Goal: Information Seeking & Learning: Find specific fact

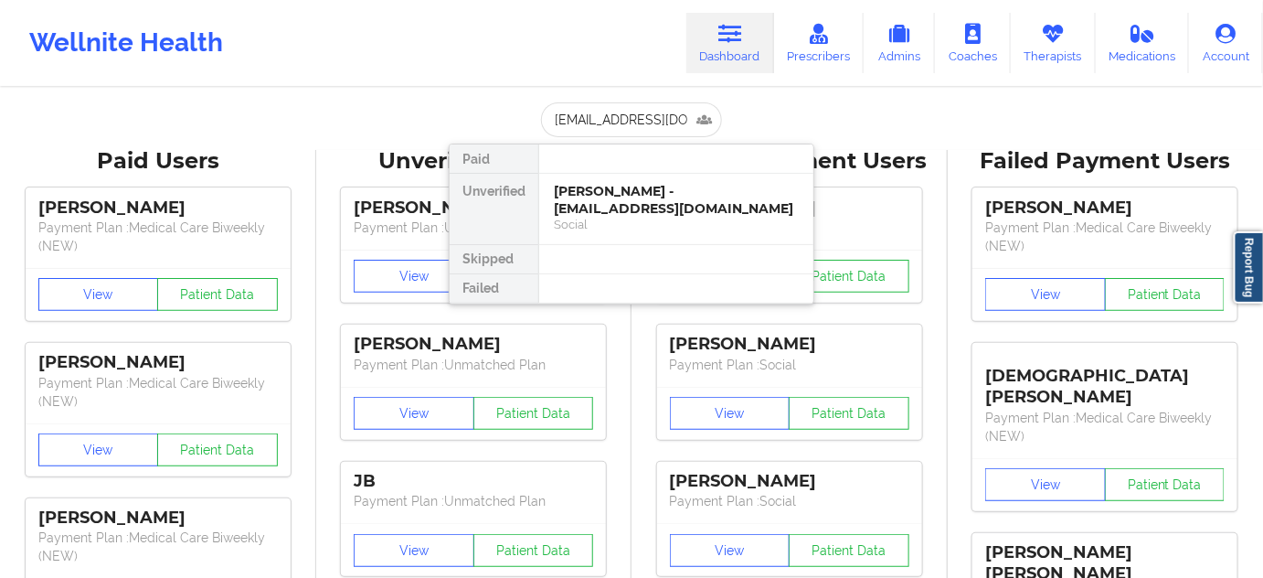
click at [589, 196] on div "[PERSON_NAME] - [EMAIL_ADDRESS][DOMAIN_NAME]" at bounding box center [676, 200] width 245 height 34
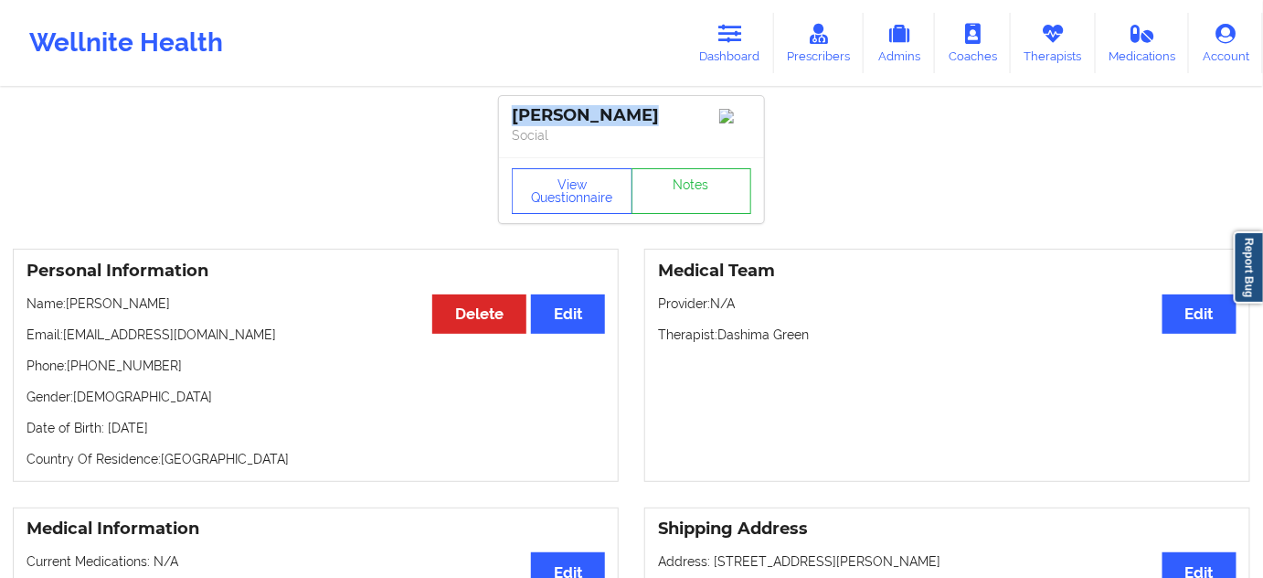
drag, startPoint x: 646, startPoint y: 117, endPoint x: 512, endPoint y: 101, distance: 135.2
click at [512, 101] on div "[PERSON_NAME] Social" at bounding box center [631, 126] width 265 height 61
copy div "[PERSON_NAME]"
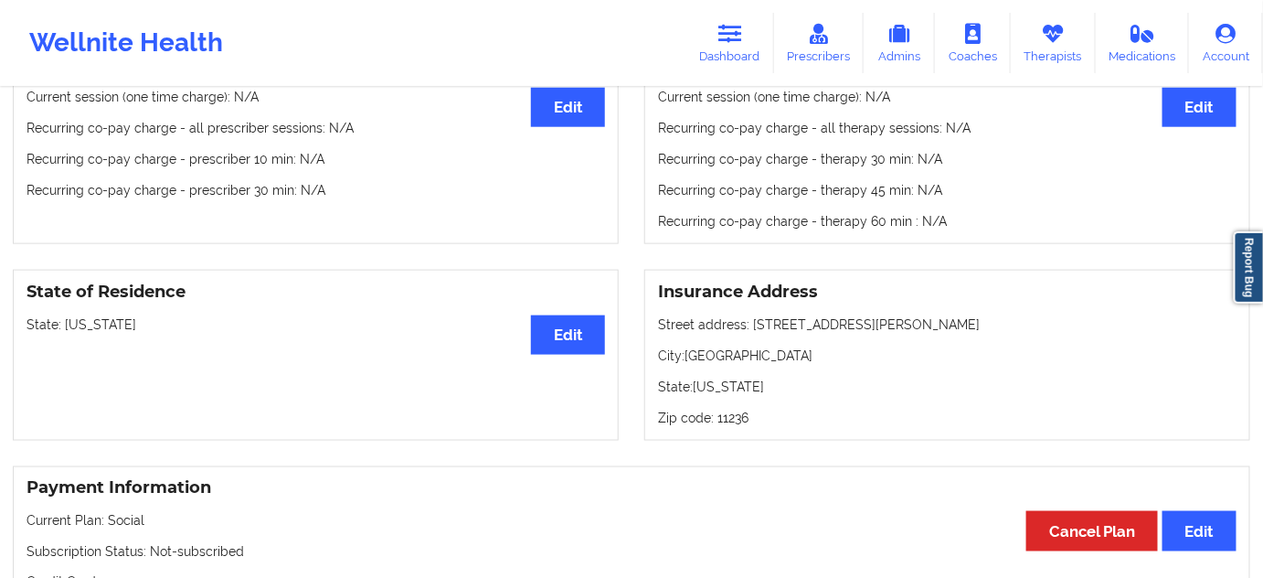
scroll to position [609, 0]
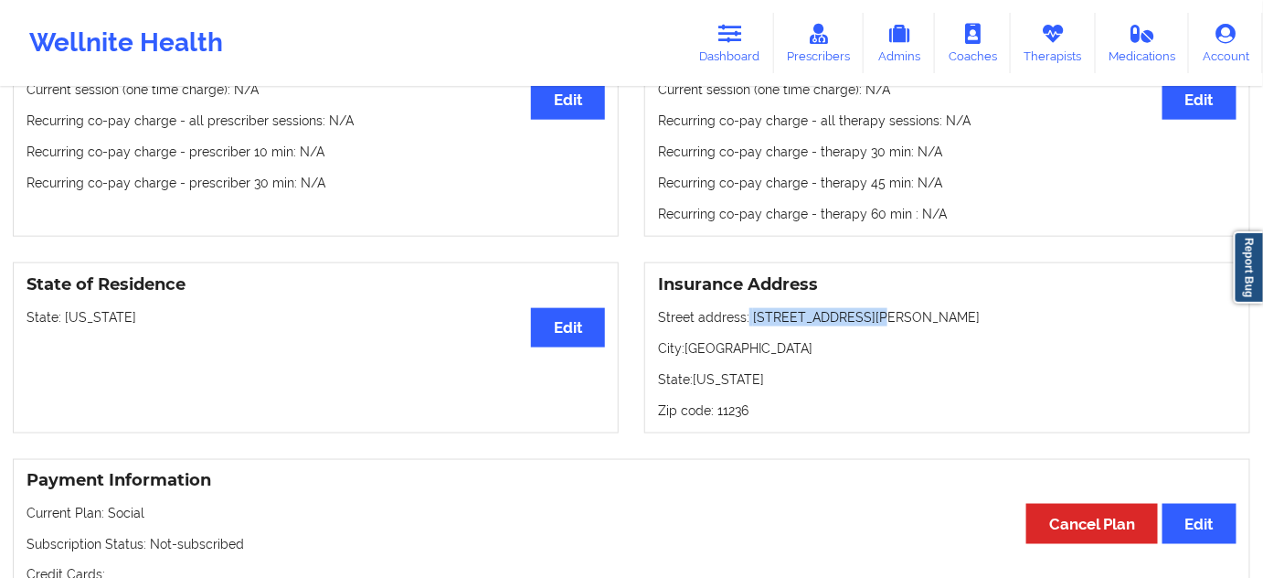
drag, startPoint x: 746, startPoint y: 319, endPoint x: 881, endPoint y: 313, distance: 135.4
click at [881, 313] on p "Street address: [STREET_ADDRESS][PERSON_NAME]" at bounding box center [947, 317] width 578 height 18
copy p "[STREET_ADDRESS][PERSON_NAME]"
click at [706, 357] on p "City: [GEOGRAPHIC_DATA]" at bounding box center [947, 348] width 578 height 18
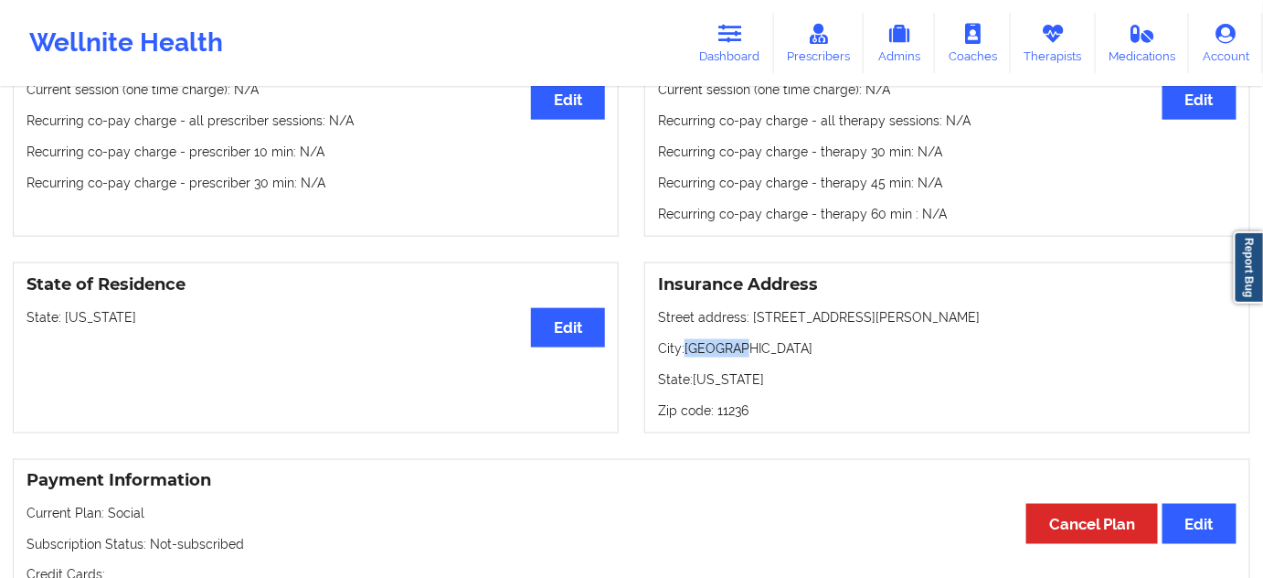
copy p "[GEOGRAPHIC_DATA]"
click at [737, 408] on p "Zip code: 11236" at bounding box center [947, 410] width 578 height 18
copy p "11236"
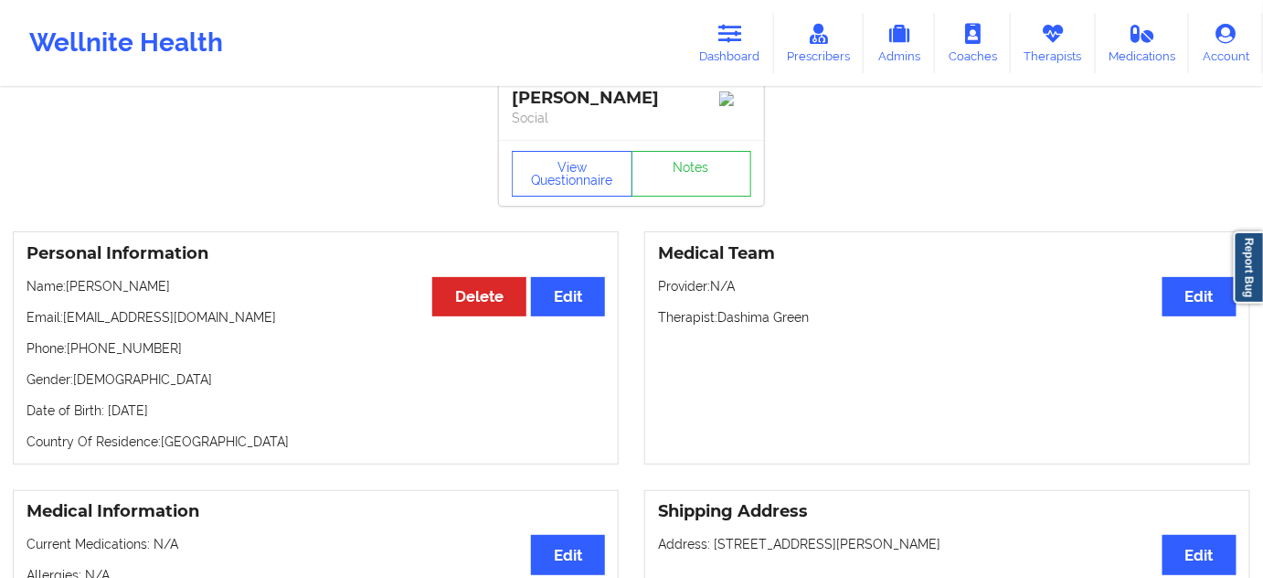
scroll to position [0, 0]
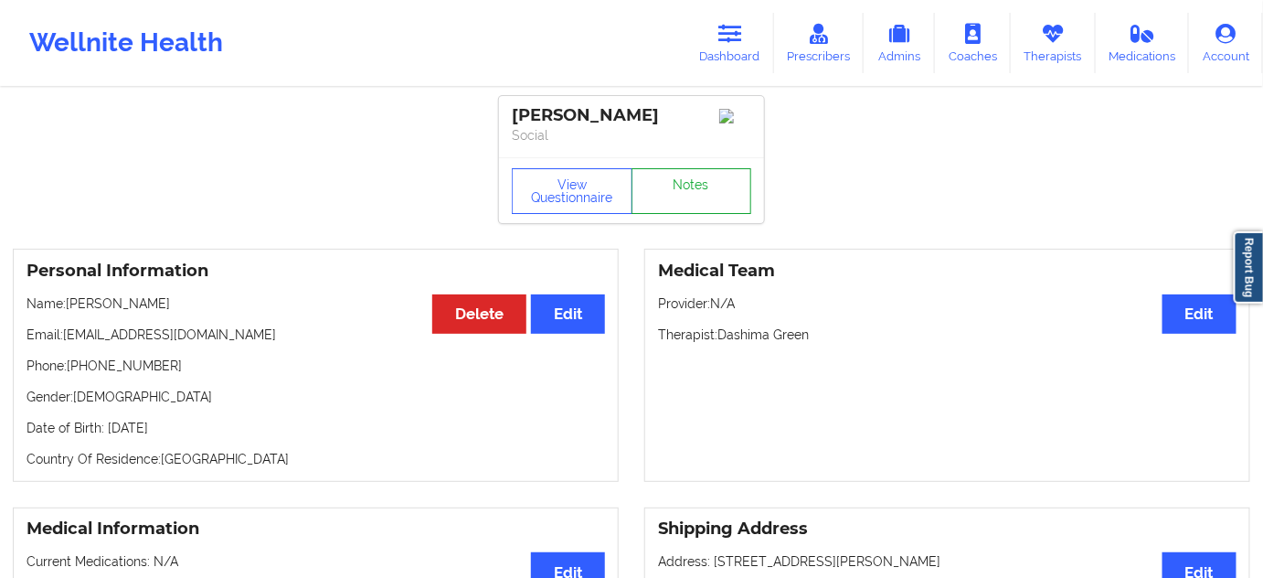
click at [646, 207] on link "Notes" at bounding box center [691, 191] width 121 height 46
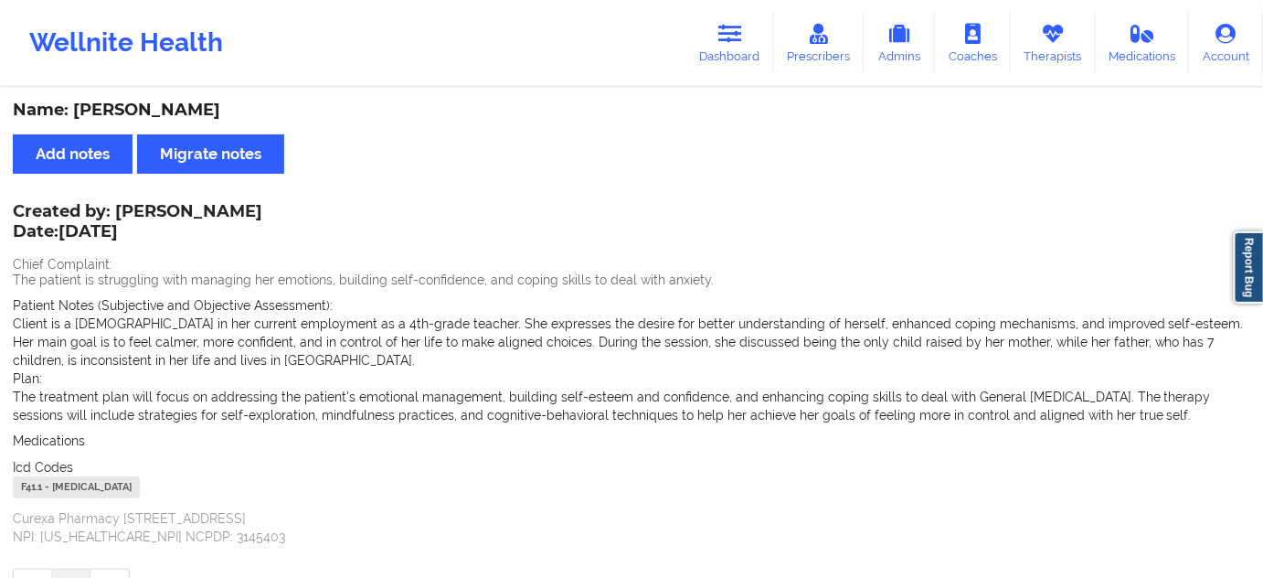
click at [29, 491] on div "F41.1 - [MEDICAL_DATA]" at bounding box center [76, 487] width 127 height 22
click at [34, 489] on div "F41.1 - [MEDICAL_DATA]" at bounding box center [76, 487] width 127 height 22
copy div "F41.1"
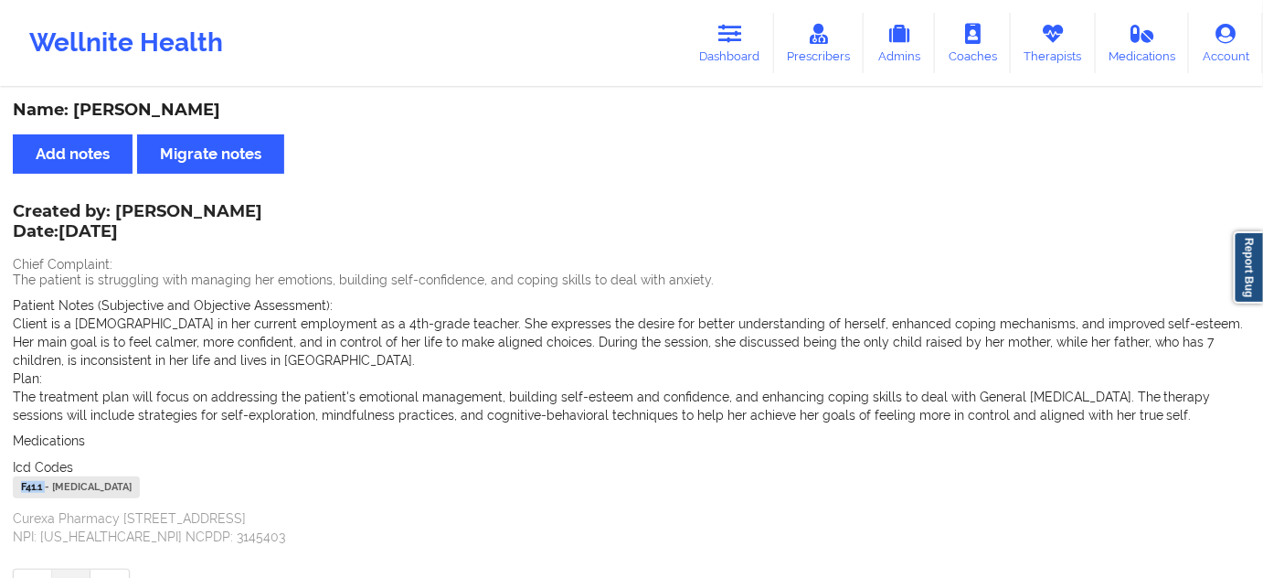
drag, startPoint x: 765, startPoint y: 27, endPoint x: 684, endPoint y: 81, distance: 97.6
click at [765, 27] on link "Dashboard" at bounding box center [730, 43] width 88 height 60
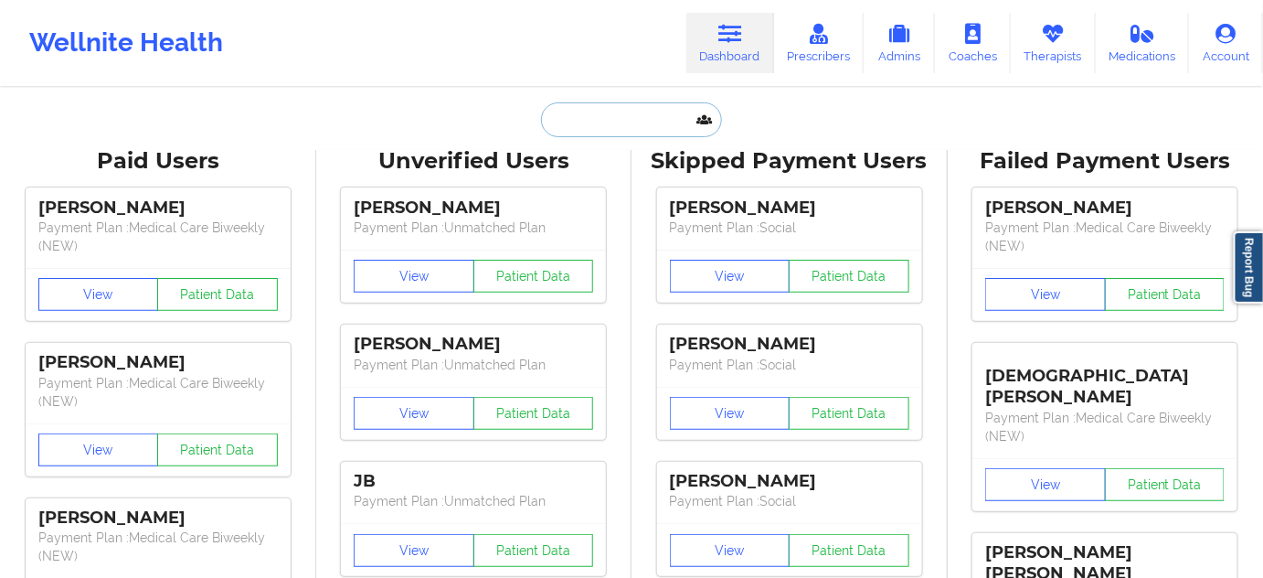
click at [642, 122] on input "text" at bounding box center [631, 119] width 181 height 35
paste input "[EMAIL_ADDRESS][DOMAIN_NAME]"
type input "[EMAIL_ADDRESS][DOMAIN_NAME]"
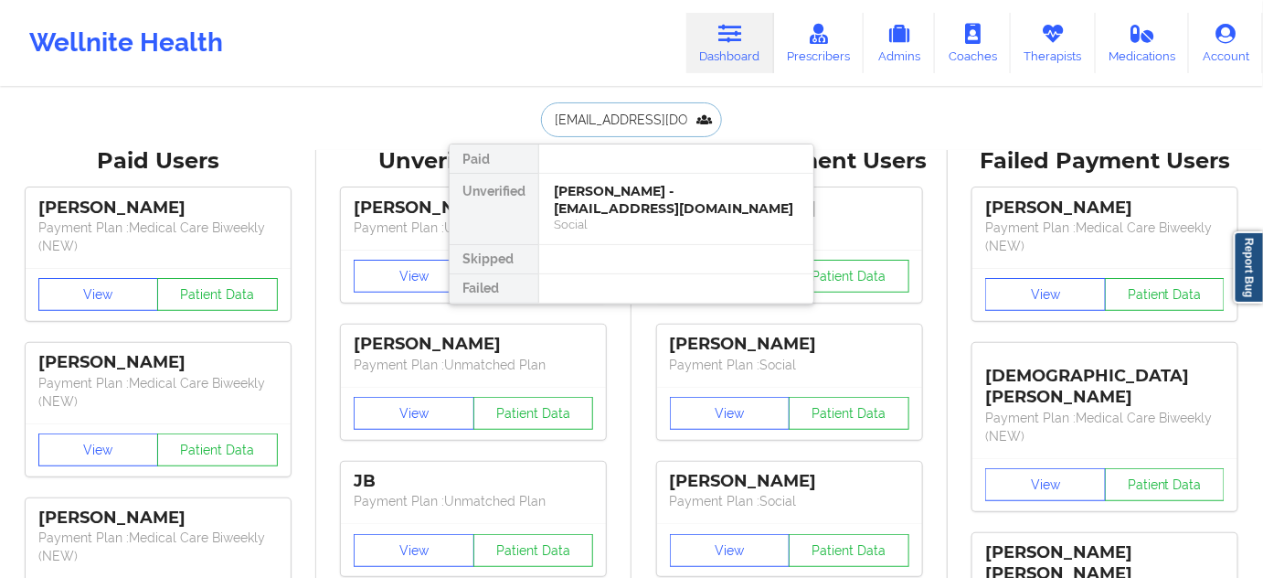
click at [606, 196] on div "[PERSON_NAME] - [EMAIL_ADDRESS][DOMAIN_NAME]" at bounding box center [676, 200] width 245 height 34
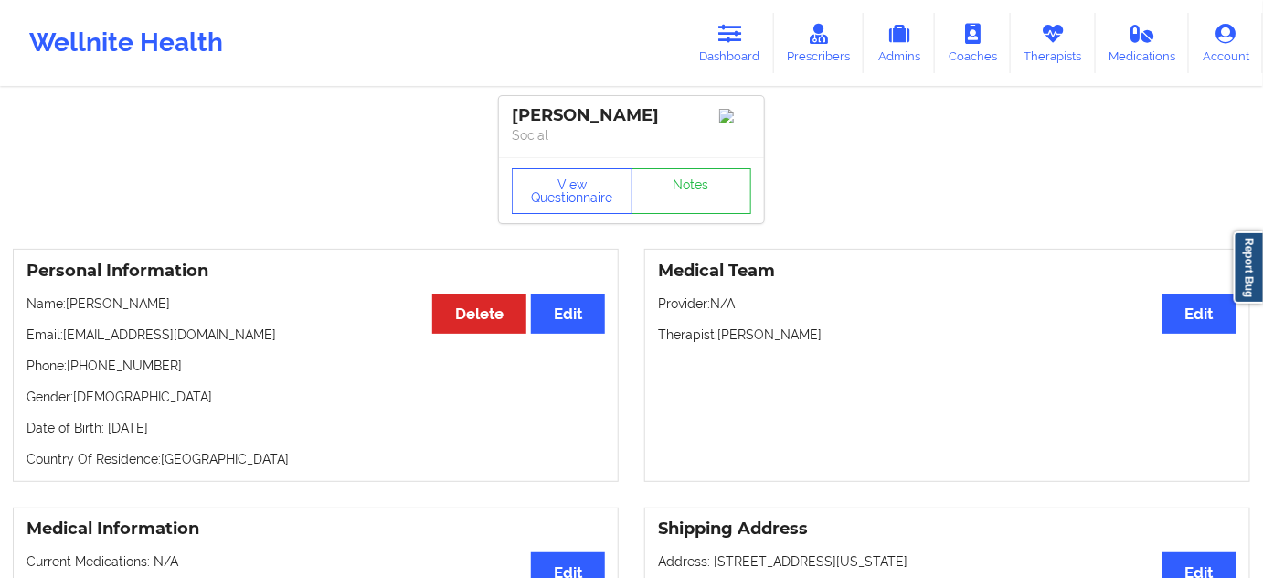
drag, startPoint x: 664, startPoint y: 123, endPoint x: 471, endPoint y: 101, distance: 195.1
click at [516, 107] on div "[PERSON_NAME]" at bounding box center [631, 115] width 239 height 21
copy div "[PERSON_NAME]"
drag, startPoint x: 719, startPoint y: 338, endPoint x: 837, endPoint y: 340, distance: 117.9
click at [837, 340] on p "Therapist: [PERSON_NAME]" at bounding box center [947, 334] width 578 height 18
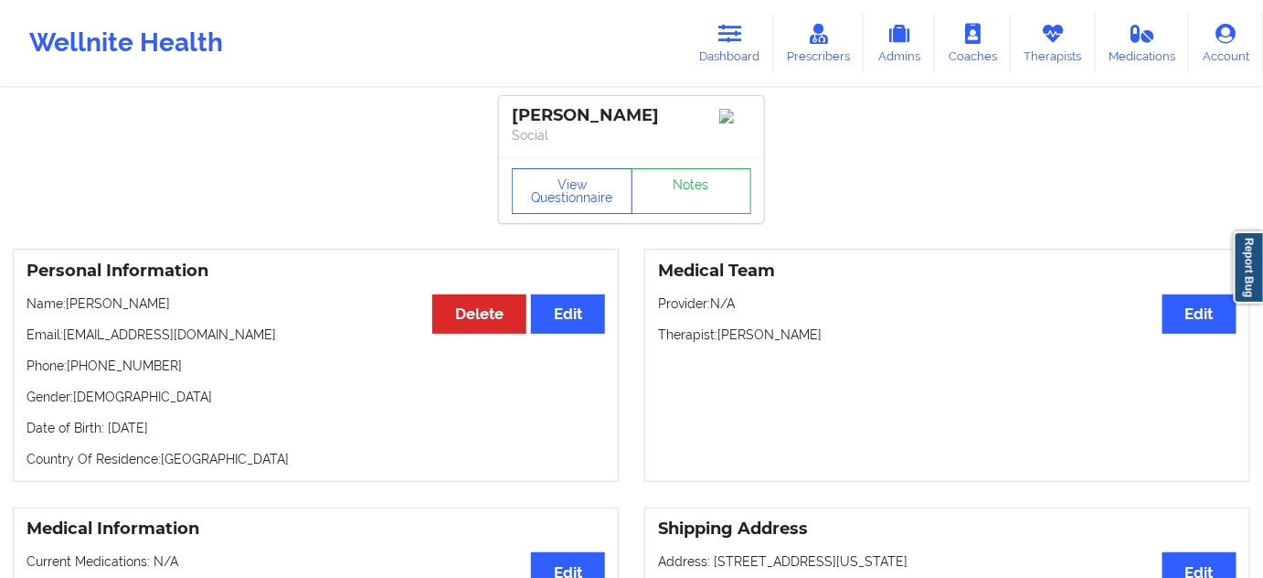
copy p "[PERSON_NAME]"
click at [655, 197] on link "Notes" at bounding box center [691, 191] width 121 height 46
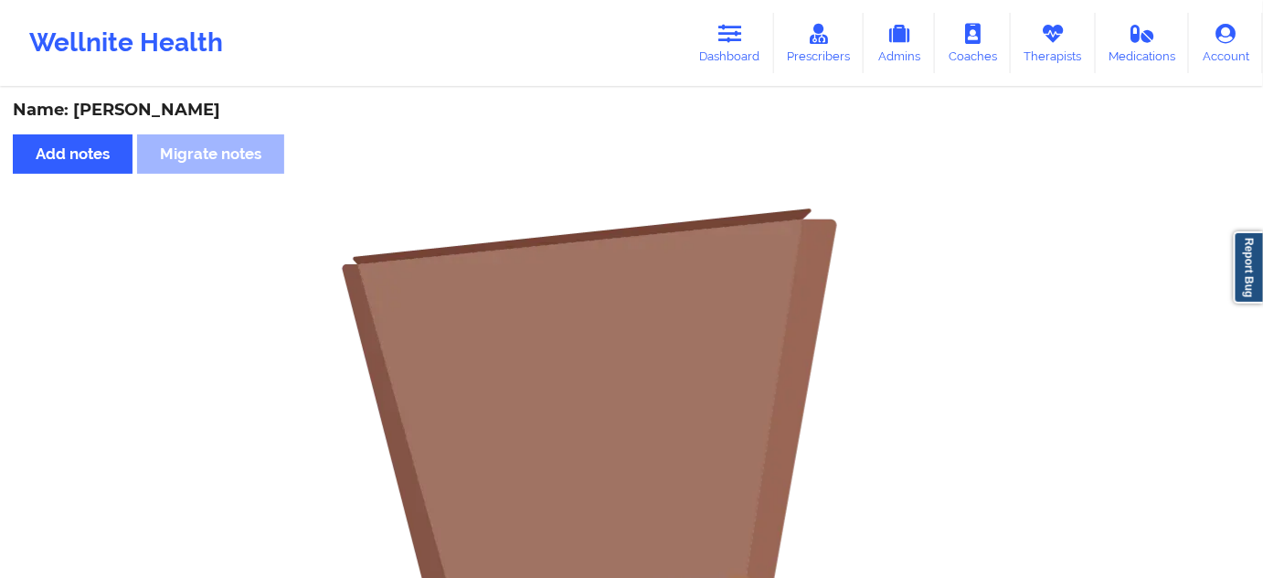
drag, startPoint x: 738, startPoint y: 35, endPoint x: 698, endPoint y: 76, distance: 56.9
click at [738, 35] on icon at bounding box center [730, 34] width 24 height 20
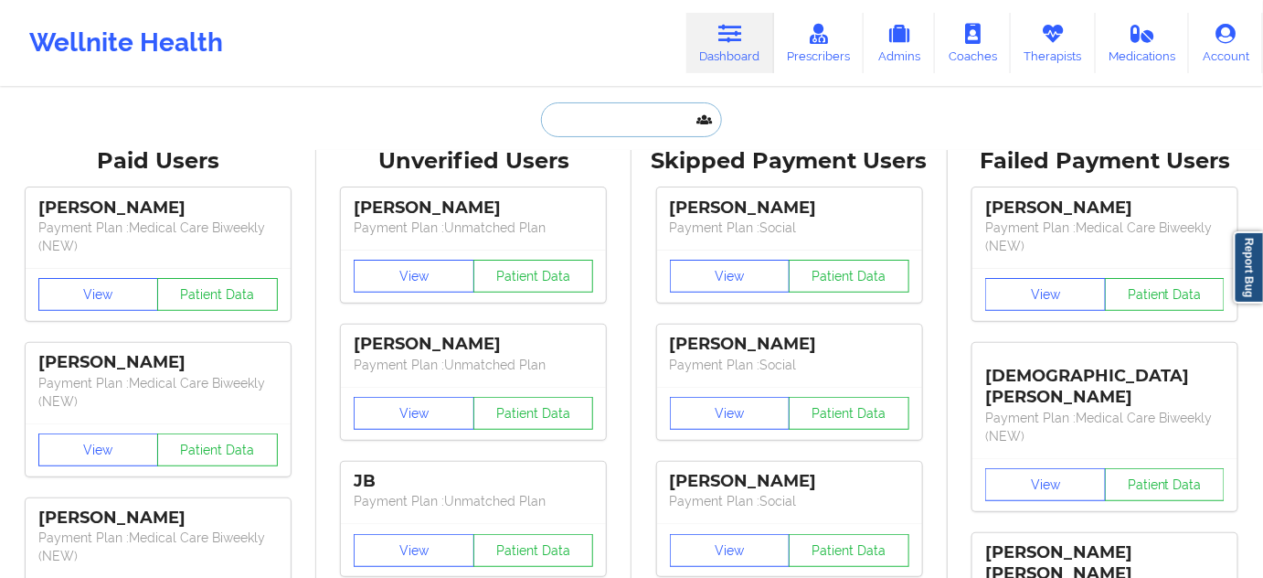
click at [641, 114] on input "text" at bounding box center [631, 119] width 181 height 35
paste input "[EMAIL_ADDRESS][DOMAIN_NAME]"
type input "[EMAIL_ADDRESS][DOMAIN_NAME]"
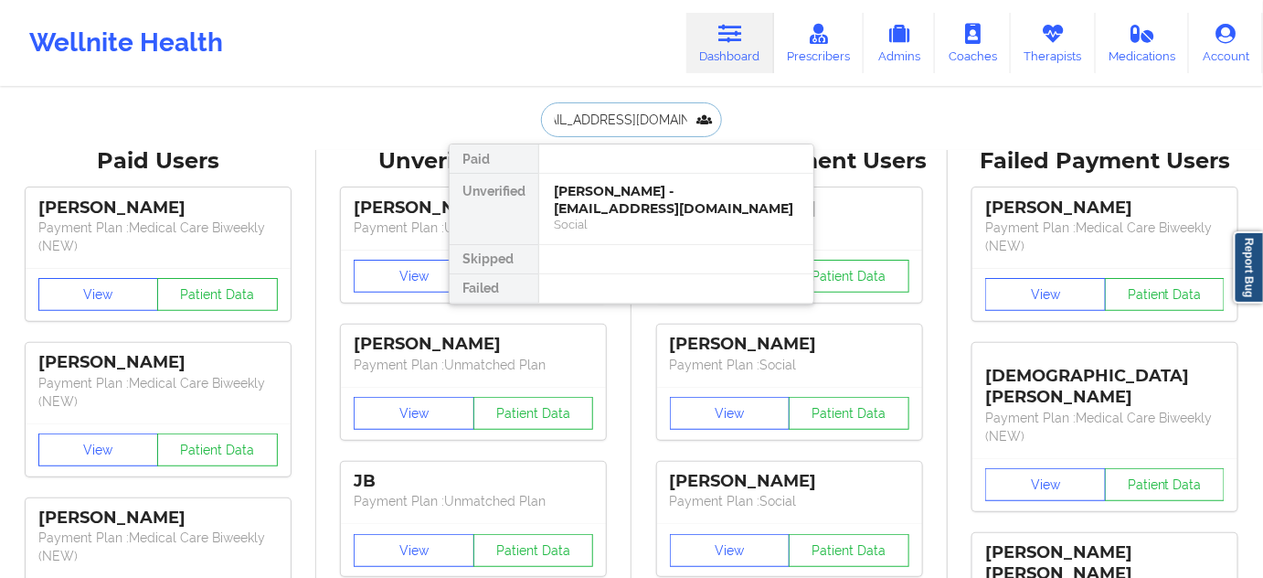
click at [619, 185] on div "[PERSON_NAME] - [EMAIL_ADDRESS][DOMAIN_NAME]" at bounding box center [676, 200] width 245 height 34
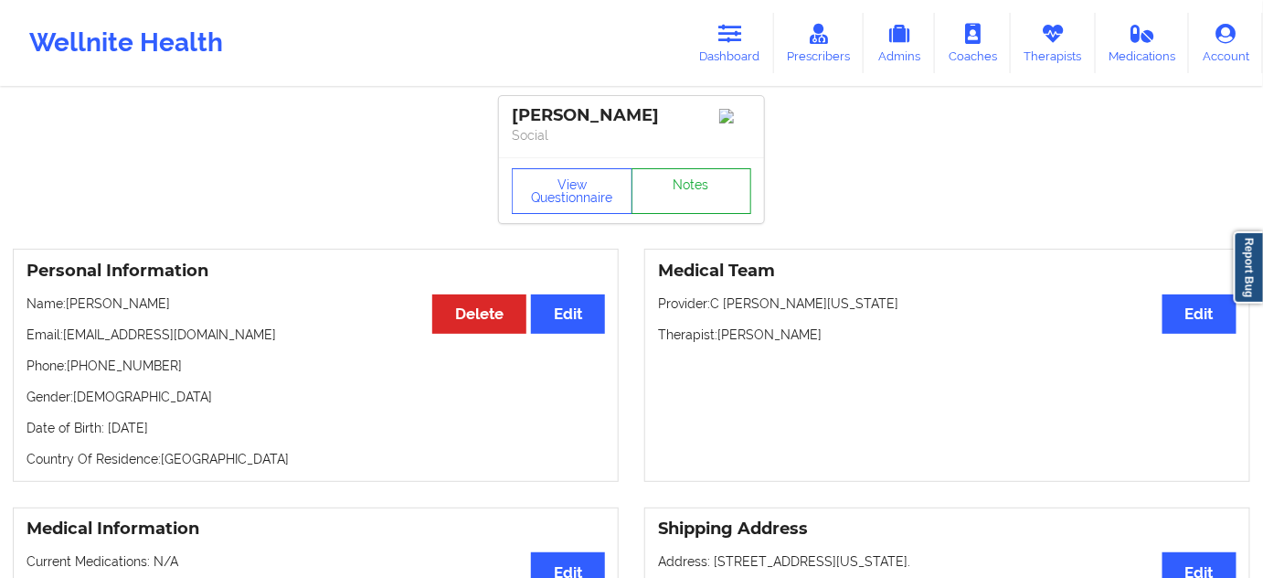
click at [696, 194] on link "Notes" at bounding box center [691, 191] width 121 height 46
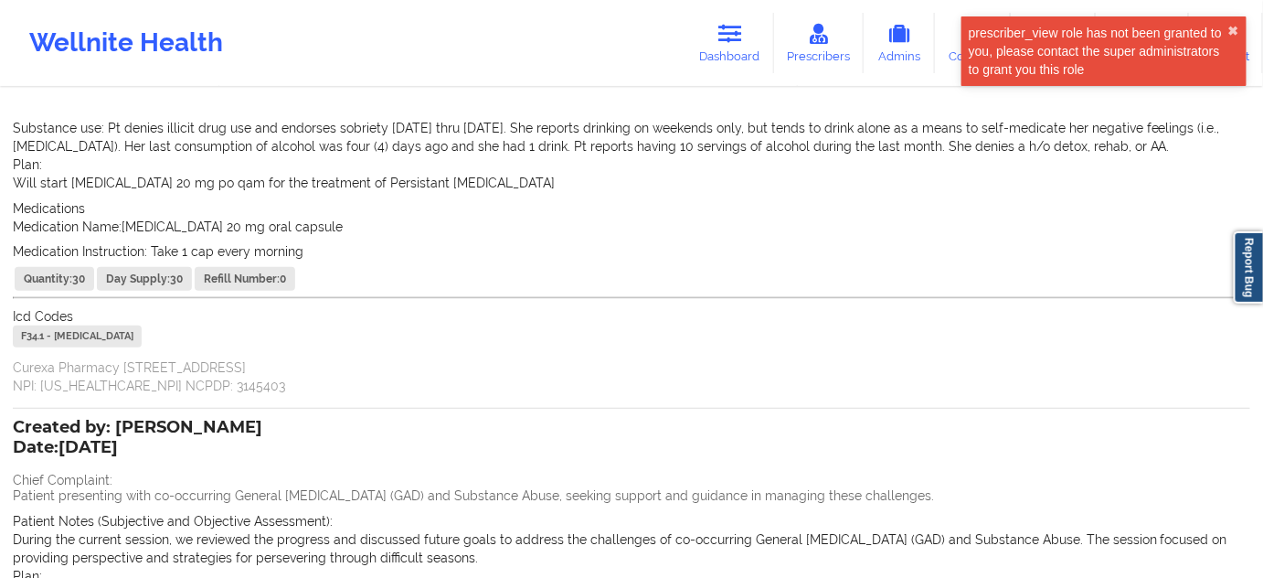
scroll to position [332, 0]
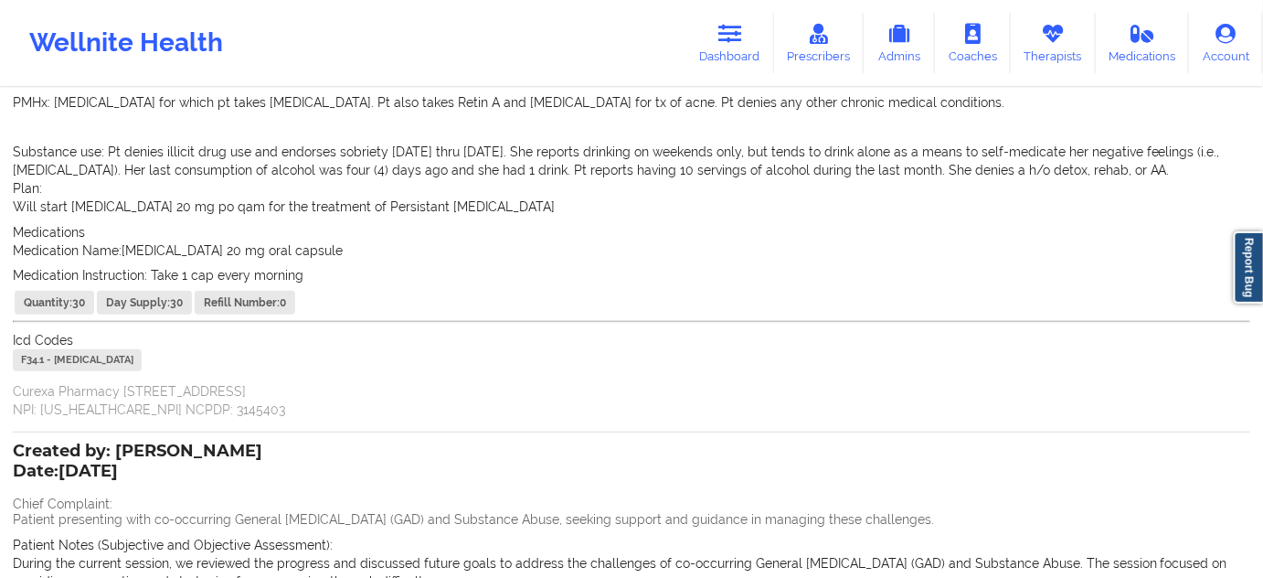
click at [29, 357] on div "F34.1 - [MEDICAL_DATA]" at bounding box center [77, 360] width 129 height 22
copy div "F34.1"
